Goal: Communication & Community: Answer question/provide support

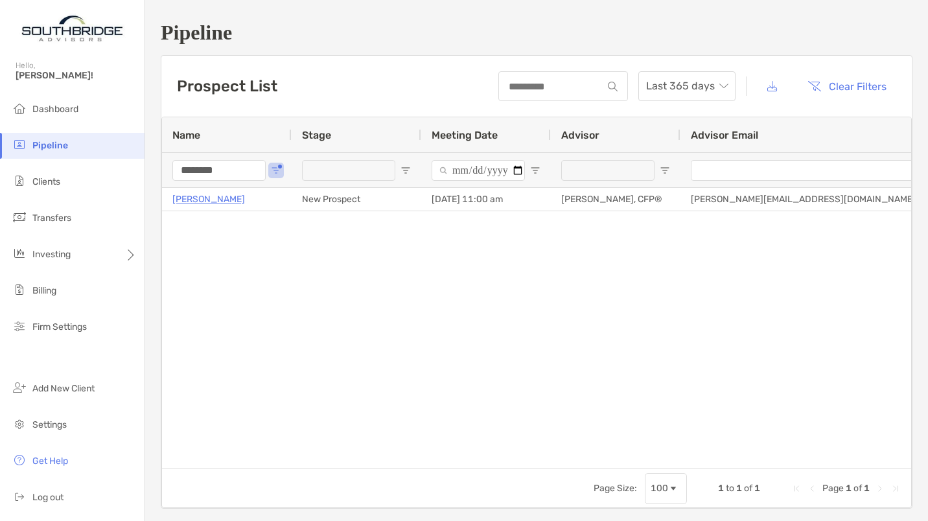
drag, startPoint x: 223, startPoint y: 178, endPoint x: 150, endPoint y: 175, distance: 72.6
click at [150, 175] on div "Pipeline Prospect List Last 365 days Clear Filters 1 to 1 of 1. Page 1 of 1 Nam…" at bounding box center [536, 265] width 783 height 530
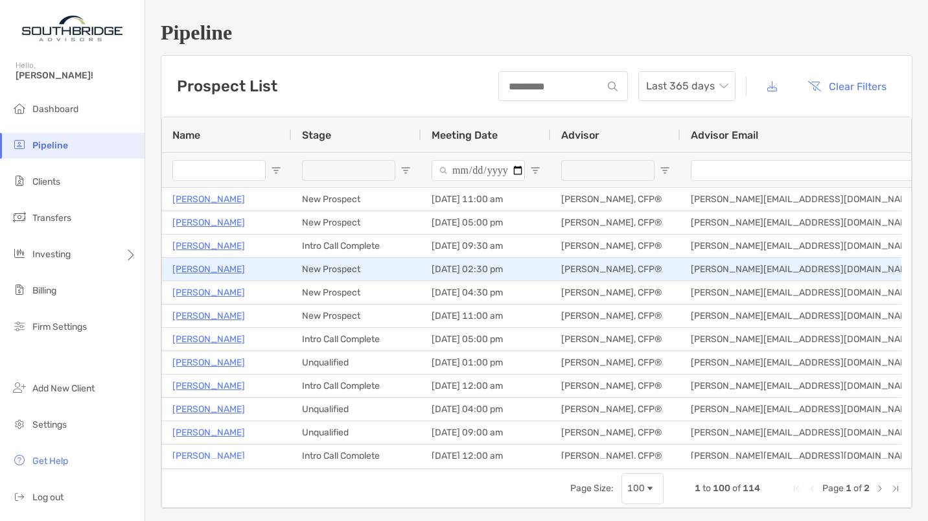
click at [208, 268] on p "[PERSON_NAME]" at bounding box center [208, 269] width 73 height 16
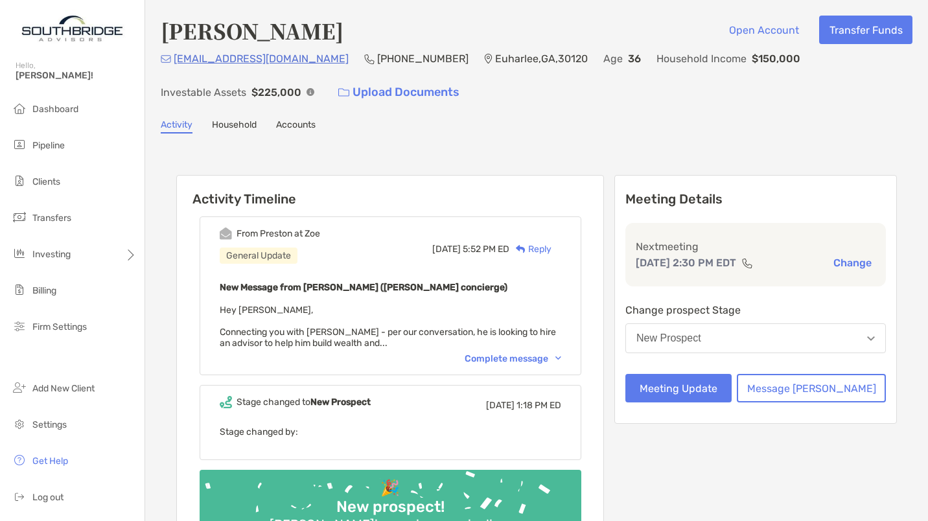
click at [508, 358] on div "Complete message" at bounding box center [513, 358] width 97 height 11
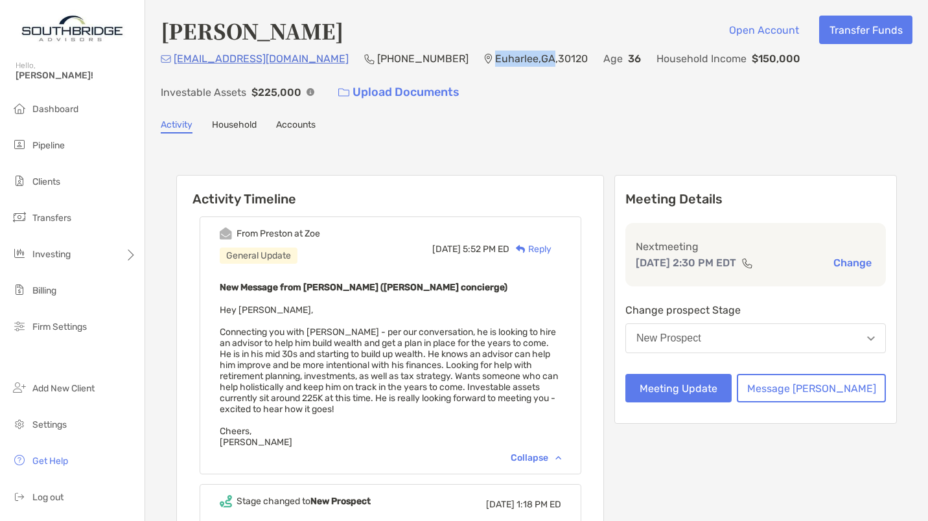
drag, startPoint x: 429, startPoint y: 61, endPoint x: 486, endPoint y: 62, distance: 57.0
click at [495, 62] on p "Euharlee , GA , 30120" at bounding box center [541, 59] width 93 height 16
copy p "Euharlee , GA"
click at [552, 250] on div "Reply" at bounding box center [530, 249] width 42 height 14
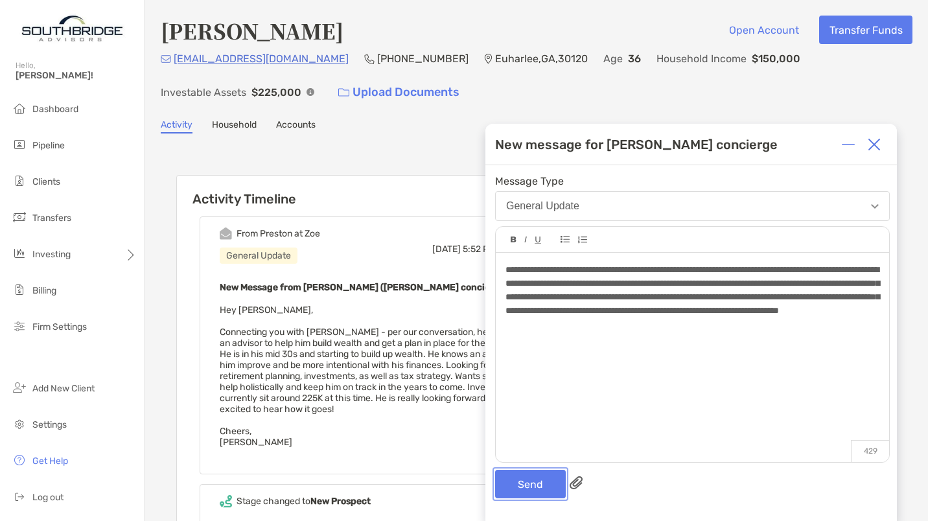
click at [522, 483] on button "Send" at bounding box center [530, 484] width 71 height 29
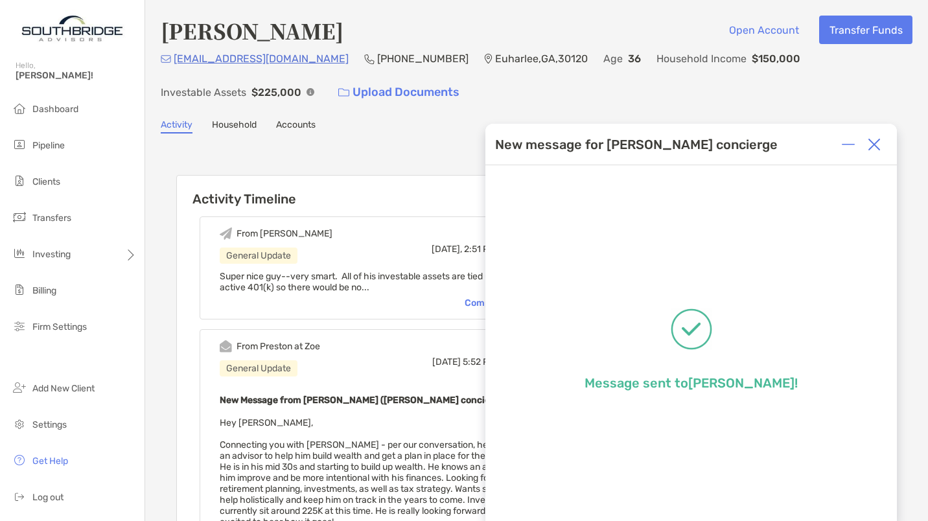
click at [878, 139] on img at bounding box center [874, 144] width 13 height 13
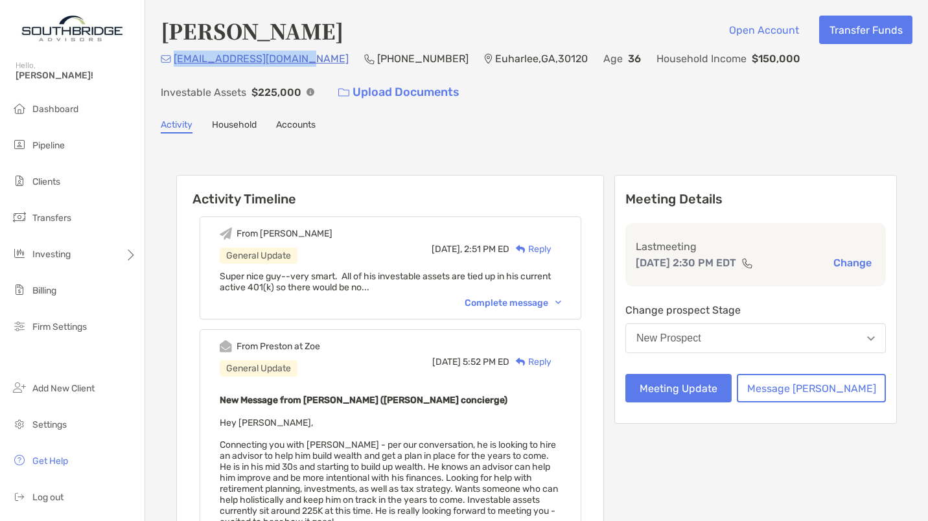
drag, startPoint x: 303, startPoint y: 62, endPoint x: 174, endPoint y: 64, distance: 129.0
click at [174, 64] on div "nathansinrich@gmail.com (423) 582-2157 Euharlee , GA , 30120 Age 36 Household I…" at bounding box center [537, 79] width 752 height 56
copy p "nathansinrich@gmail.com"
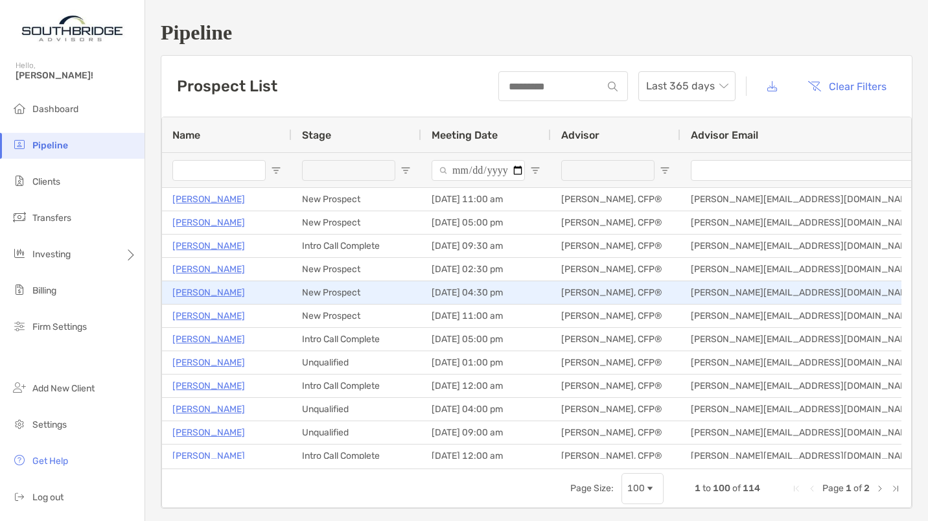
click at [206, 288] on p "Ria Voss" at bounding box center [208, 293] width 73 height 16
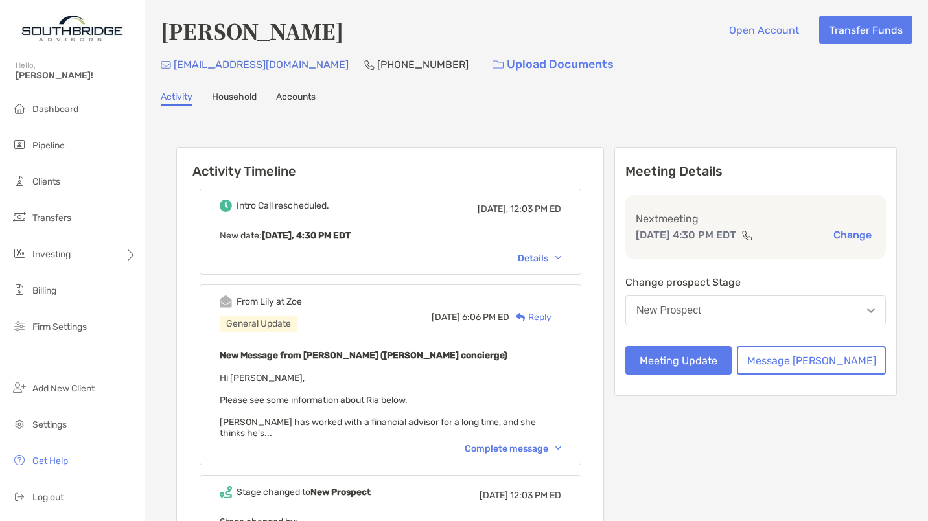
click at [534, 443] on div "Complete message" at bounding box center [513, 448] width 97 height 11
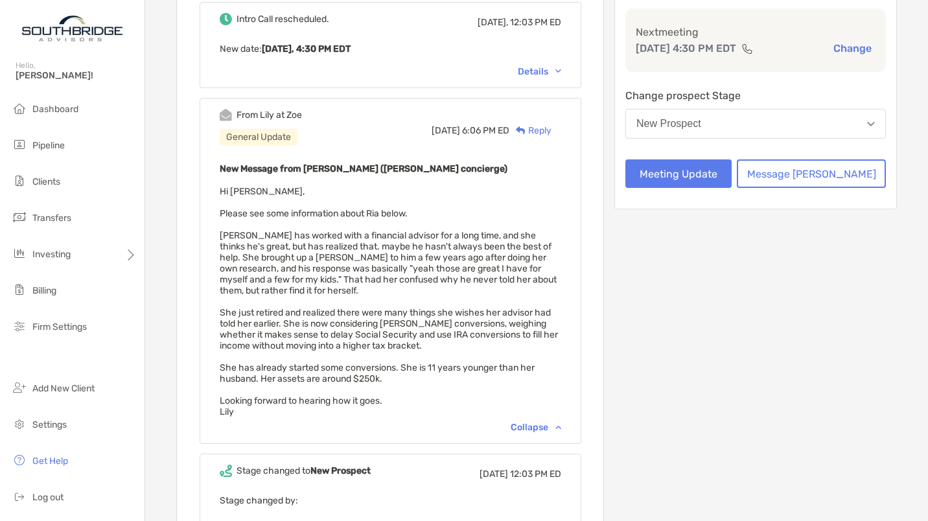
scroll to position [199, 0]
